Goal: Task Accomplishment & Management: Manage account settings

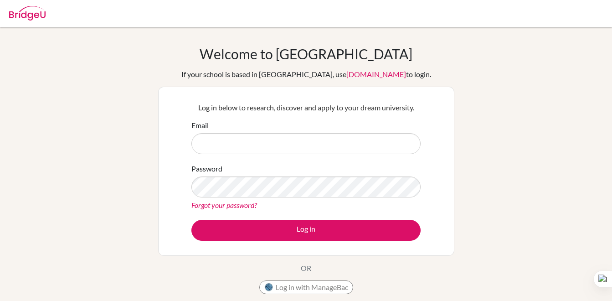
click at [240, 142] on input "Email" at bounding box center [305, 143] width 229 height 21
type input "soleiman.khaldoun2@gmail.com"
click at [281, 247] on div "Log in below to research, discover and apply to your dream university. Email so…" at bounding box center [306, 171] width 296 height 169
click at [227, 202] on link "Forgot your password?" at bounding box center [224, 205] width 66 height 9
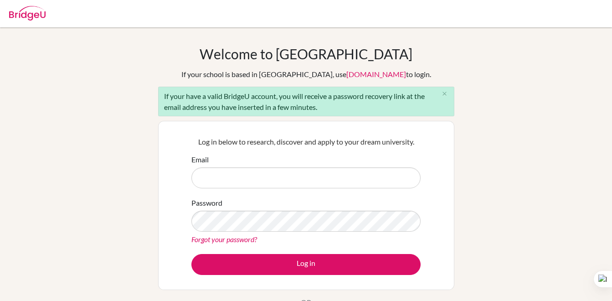
scroll to position [46, 0]
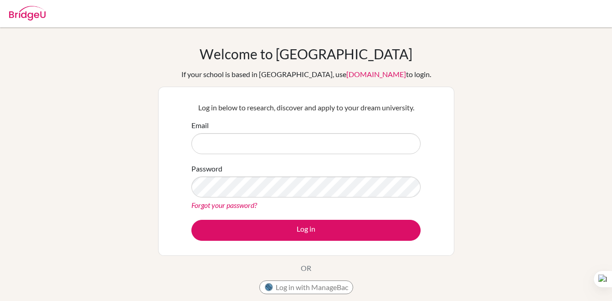
click at [22, 15] on img at bounding box center [27, 13] width 36 height 15
drag, startPoint x: 14, startPoint y: 18, endPoint x: 19, endPoint y: 20, distance: 5.6
click at [18, 20] on div at bounding box center [306, 13] width 603 height 27
click at [318, 143] on input "Email" at bounding box center [305, 143] width 229 height 21
type input "[EMAIL_ADDRESS][DOMAIN_NAME]"
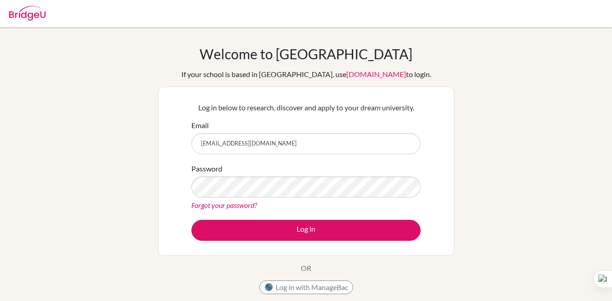
click at [221, 207] on link "Forgot your password?" at bounding box center [224, 205] width 66 height 9
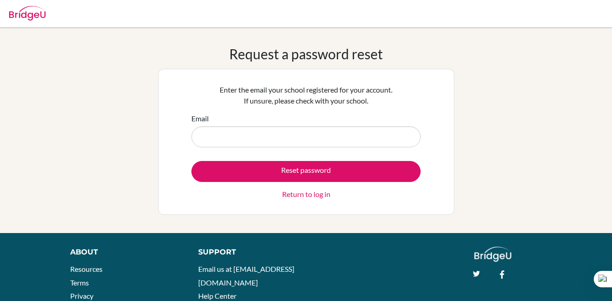
click at [257, 143] on input "Email" at bounding box center [305, 136] width 229 height 21
type input "[EMAIL_ADDRESS][DOMAIN_NAME]"
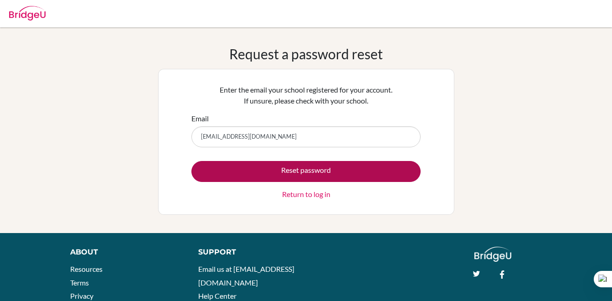
click at [294, 166] on button "Reset password" at bounding box center [305, 171] width 229 height 21
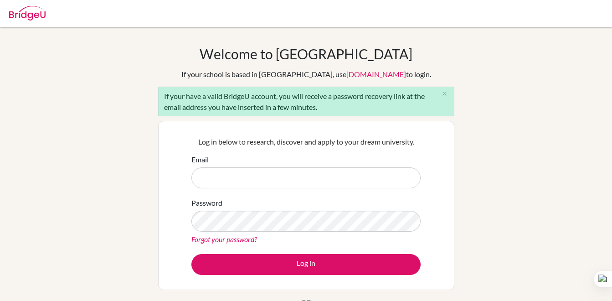
click at [129, 175] on div "Welcome to BridgeU If your school is based in China, use app.bridge-u.com.cn to…" at bounding box center [306, 212] width 612 height 332
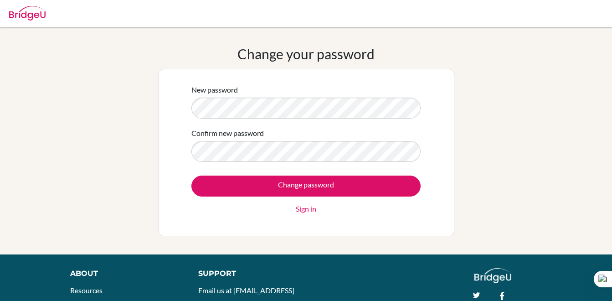
click at [191, 176] on input "Change password" at bounding box center [305, 186] width 229 height 21
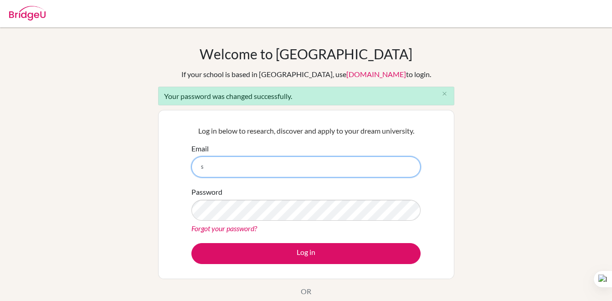
type input "[EMAIL_ADDRESS][DOMAIN_NAME]"
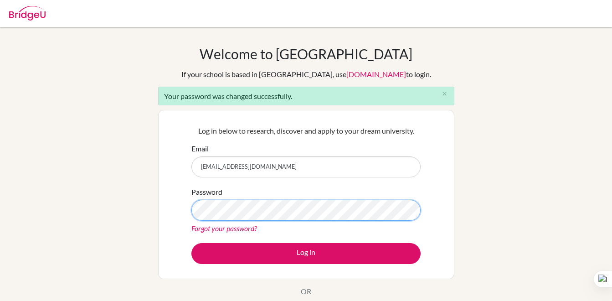
click at [191, 243] on button "Log in" at bounding box center [305, 253] width 229 height 21
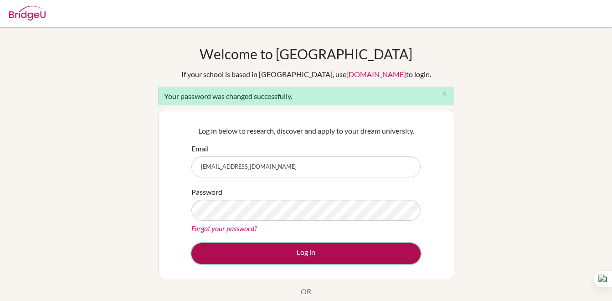
click at [280, 254] on button "Log in" at bounding box center [305, 253] width 229 height 21
